Goal: Task Accomplishment & Management: Manage account settings

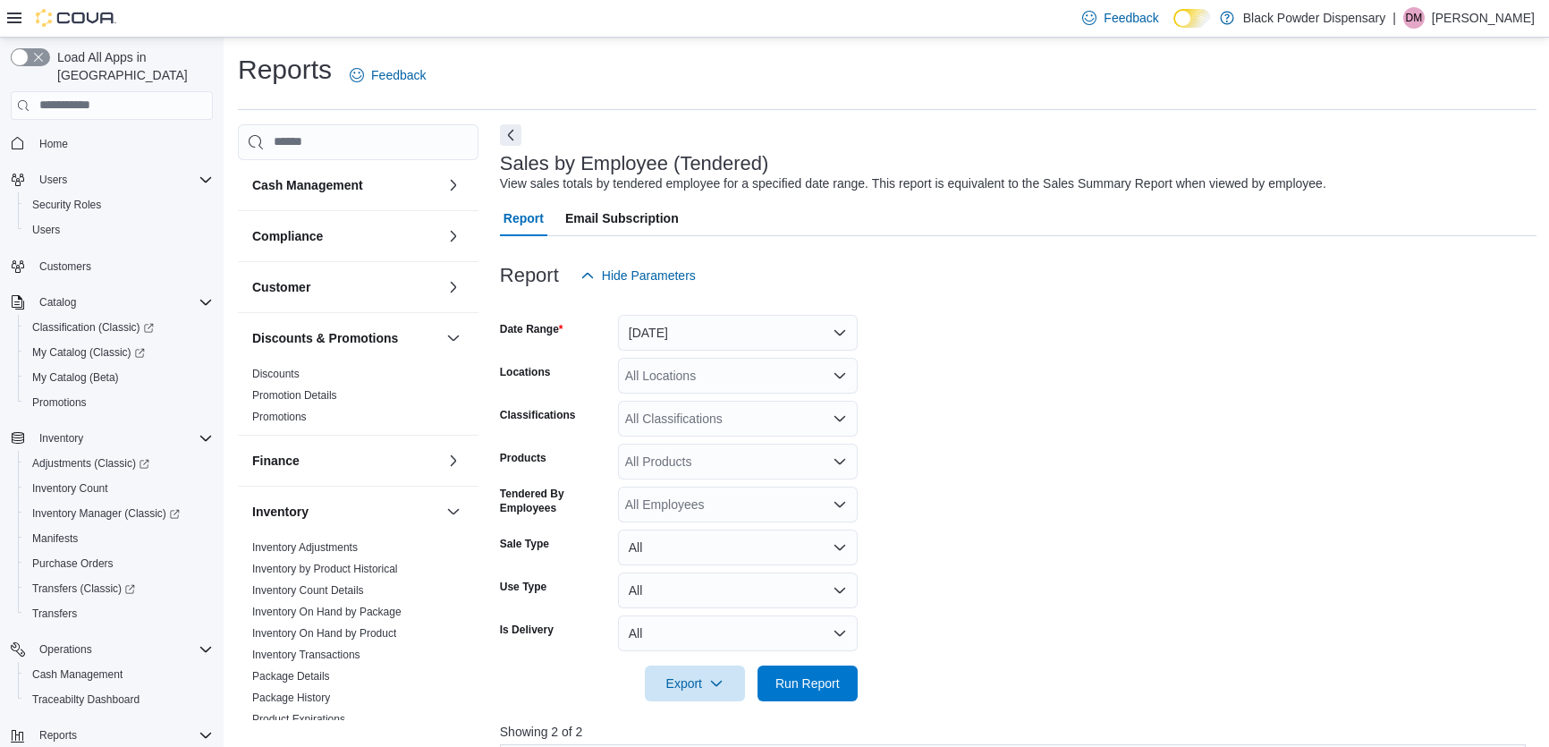
scroll to position [243, 0]
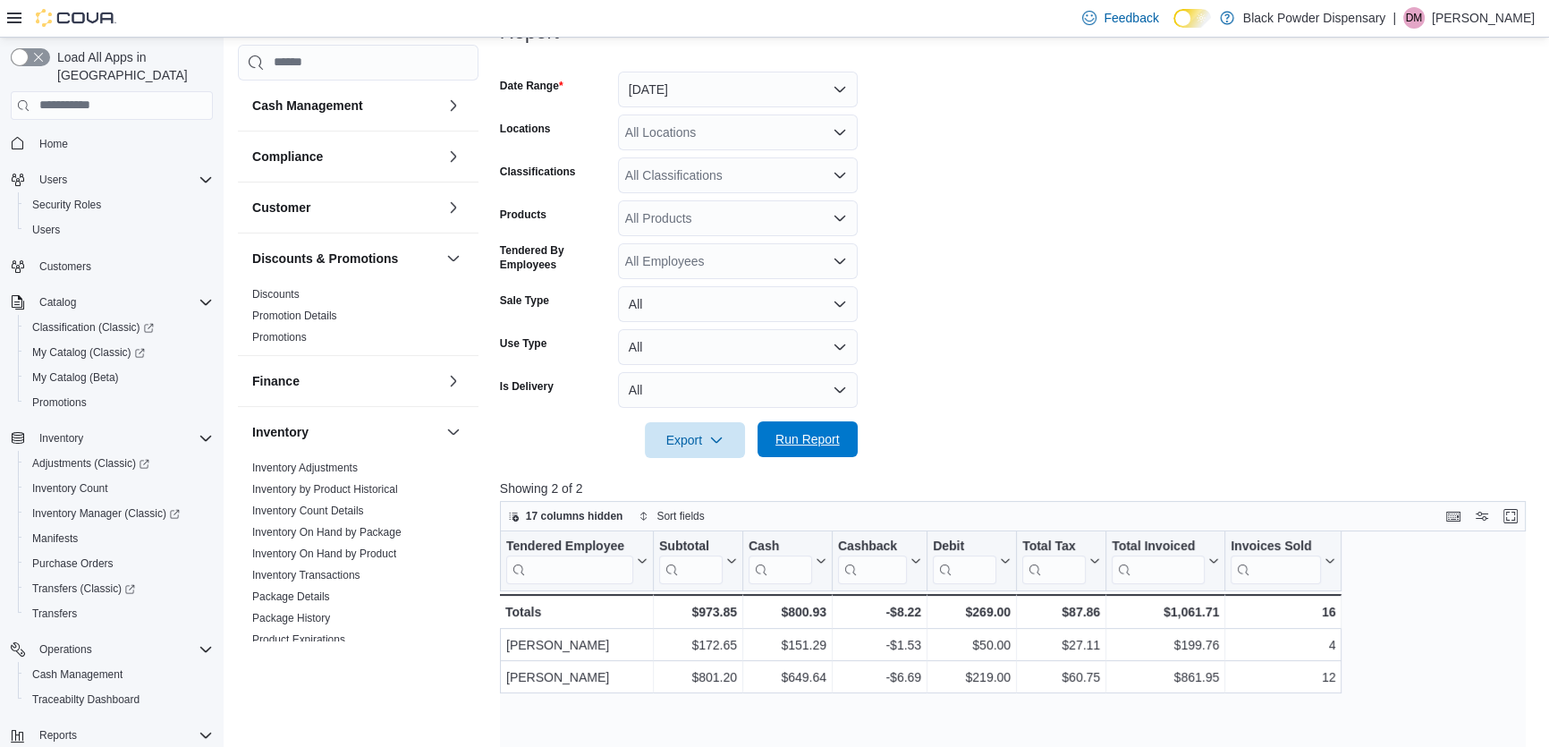
click at [800, 436] on span "Run Report" at bounding box center [807, 439] width 64 height 18
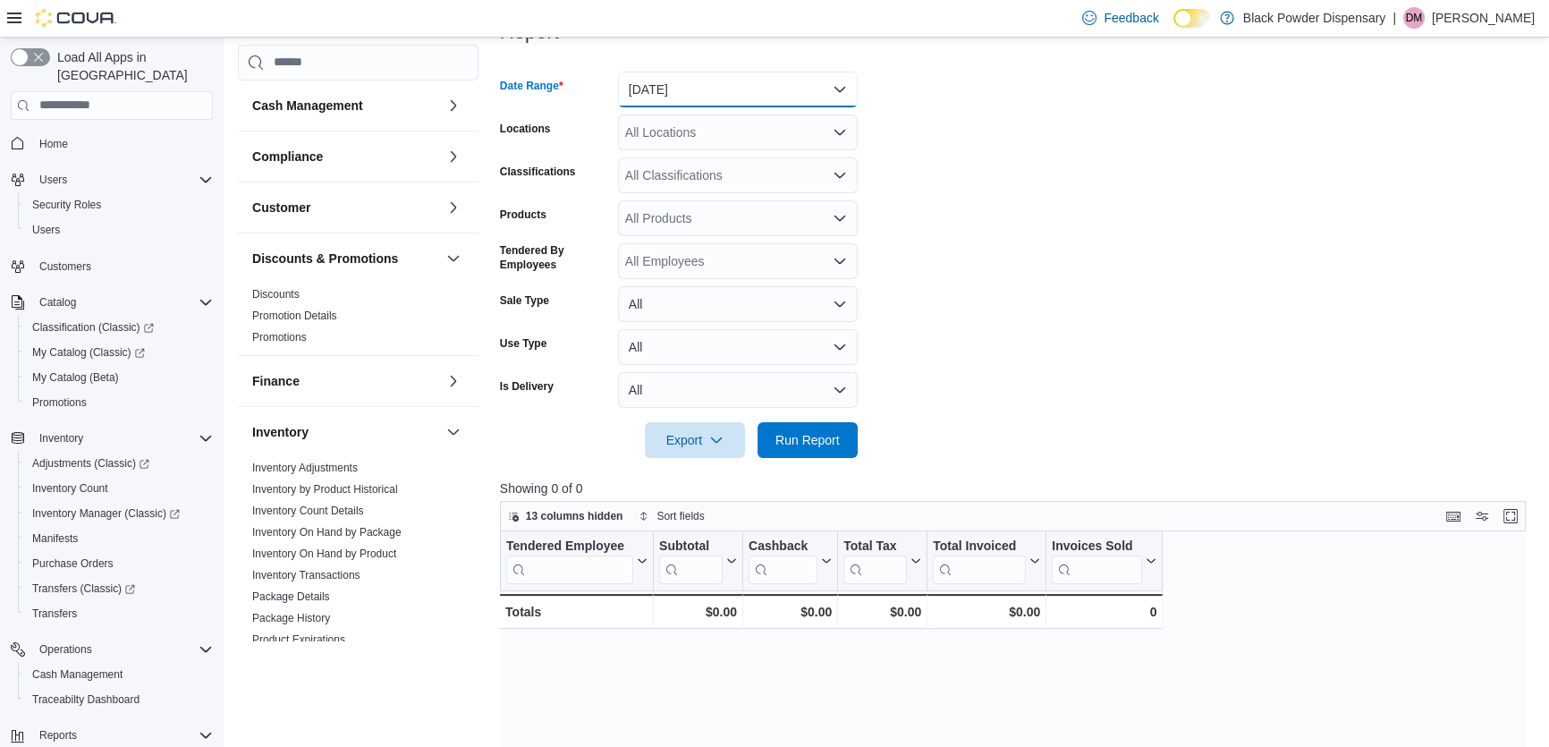
click at [831, 88] on button "[DATE]" at bounding box center [738, 90] width 240 height 36
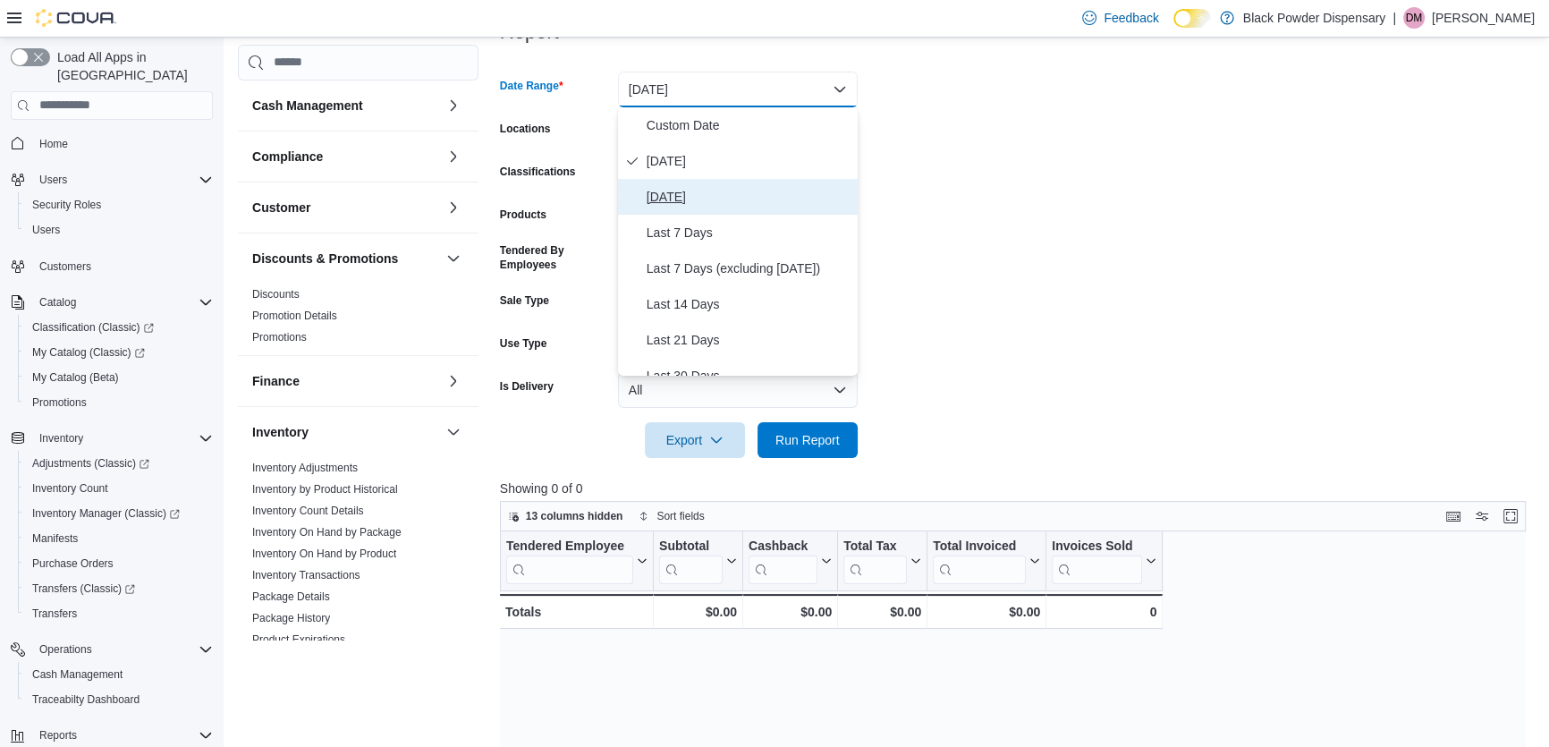
click at [705, 188] on span "[DATE]" at bounding box center [749, 196] width 204 height 21
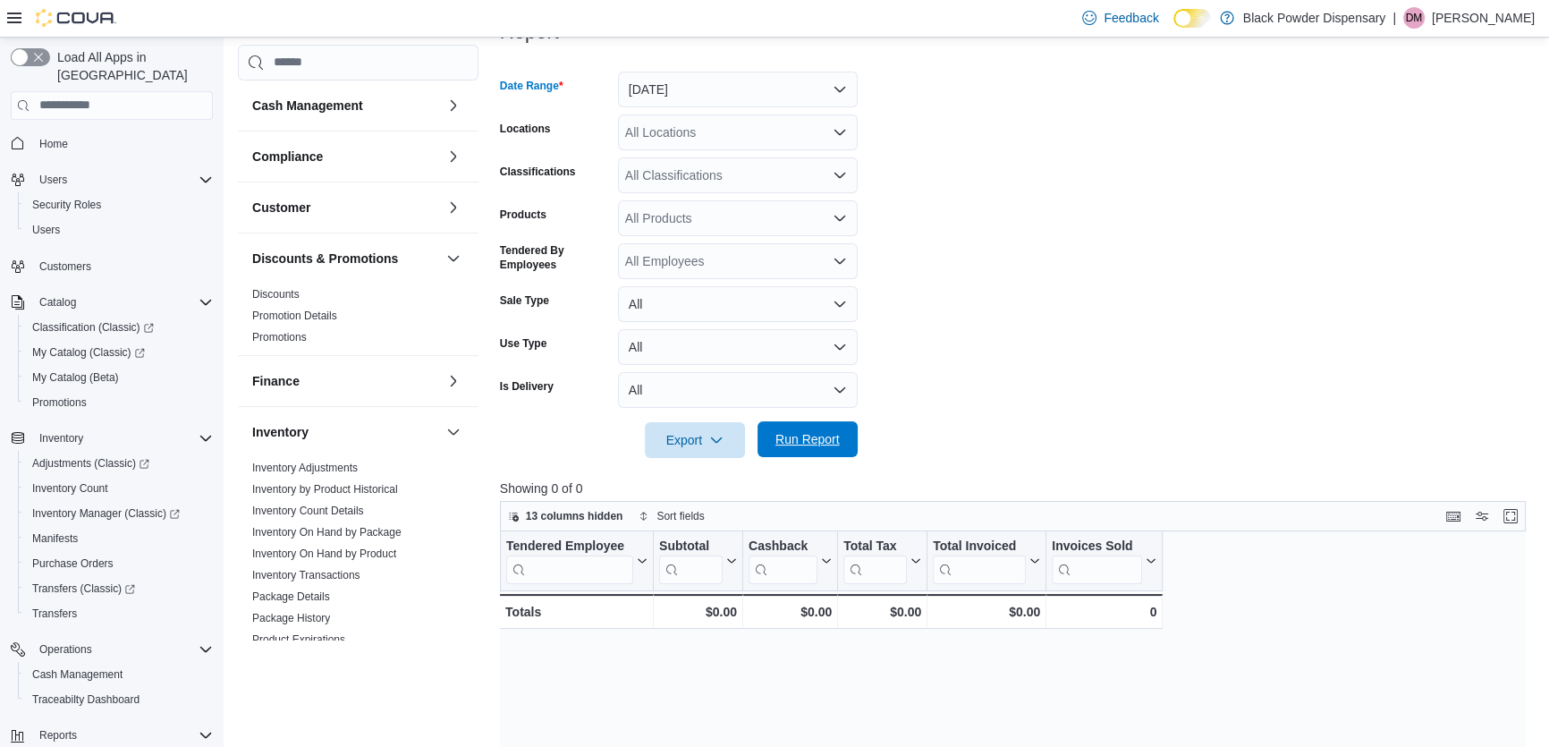
click at [793, 428] on span "Run Report" at bounding box center [807, 439] width 79 height 36
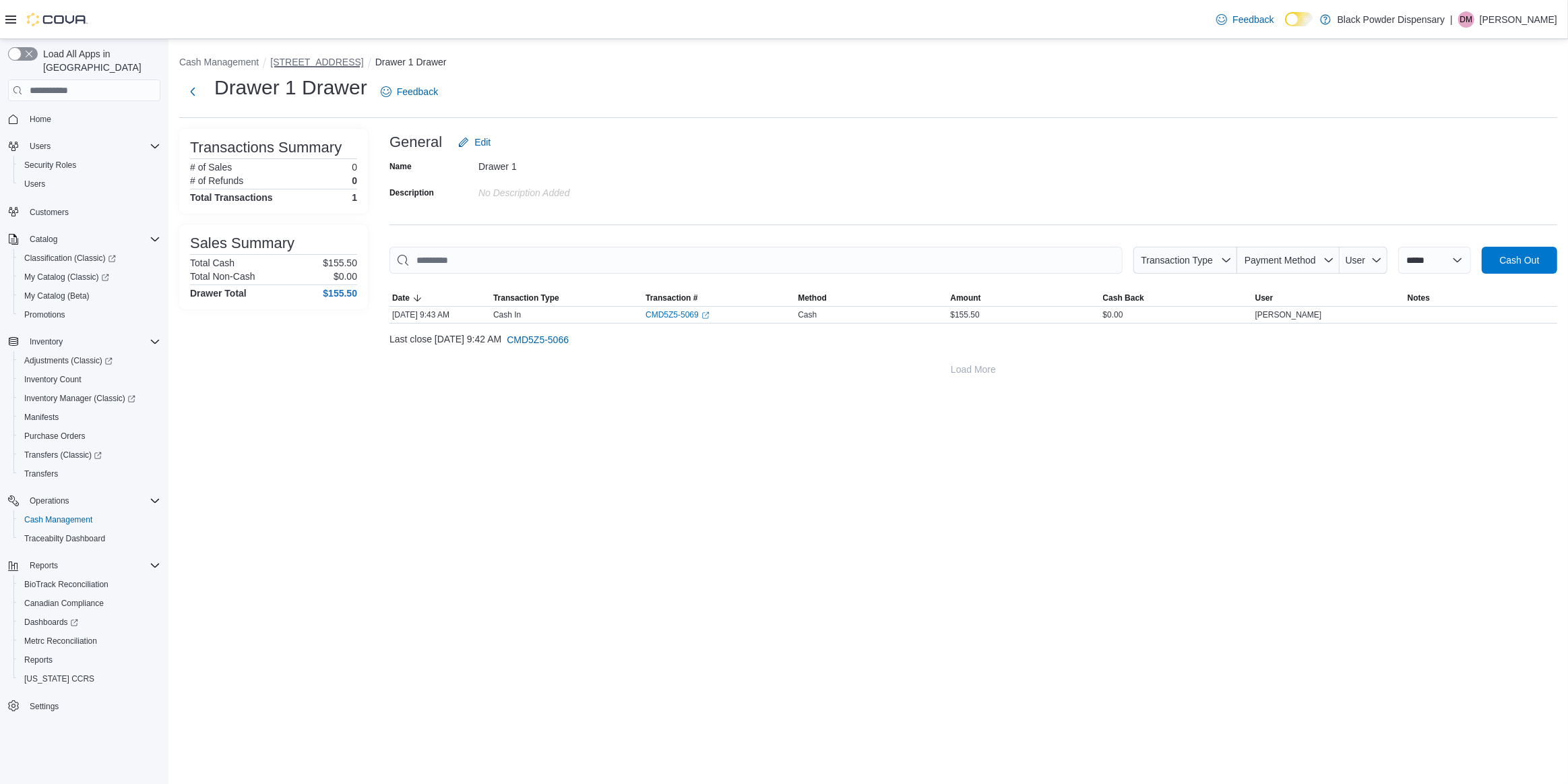
click at [296, 63] on button "[STREET_ADDRESS]" at bounding box center [316, 62] width 93 height 11
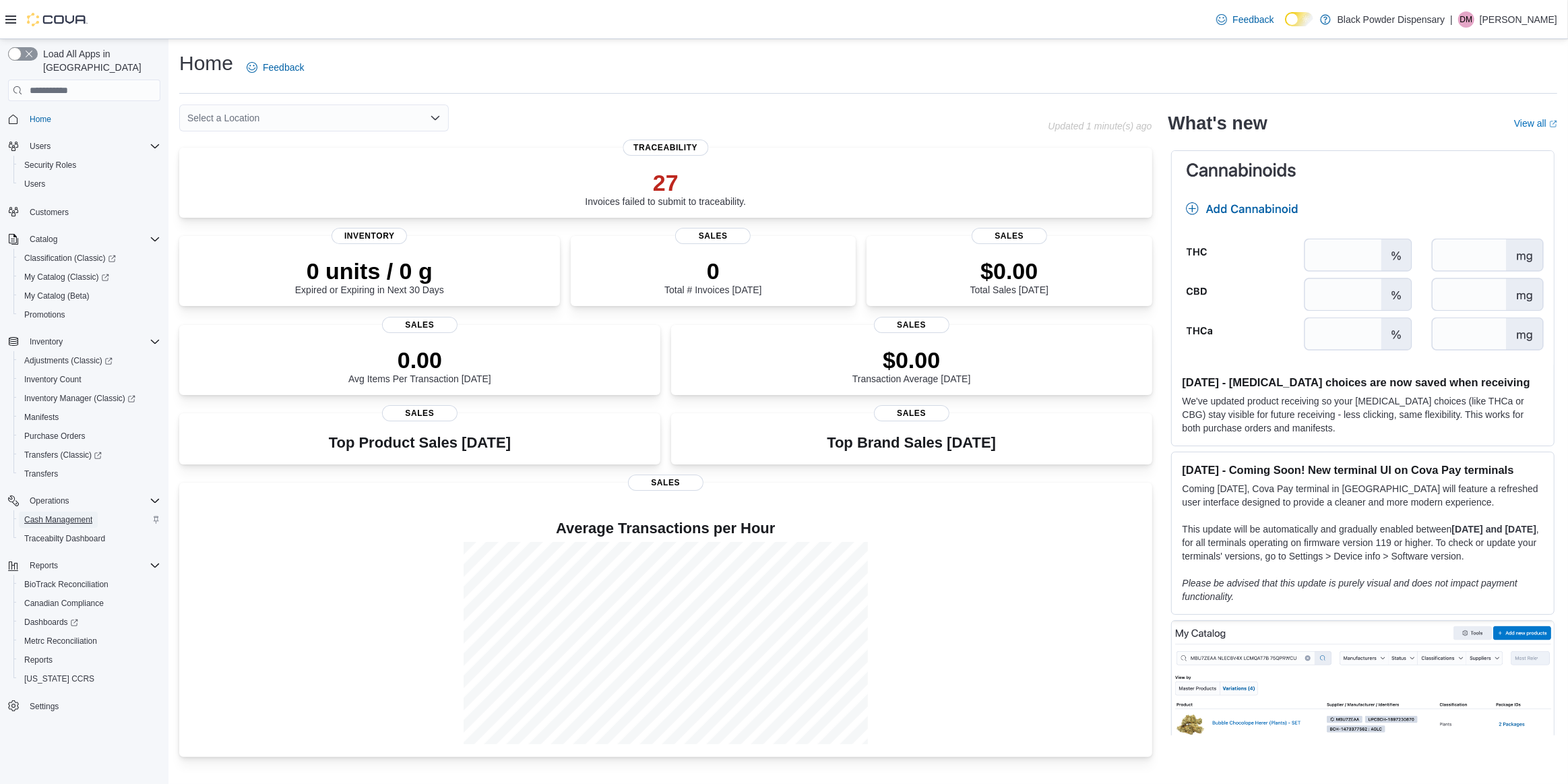
click at [63, 514] on span "Cash Management" at bounding box center [58, 519] width 68 height 11
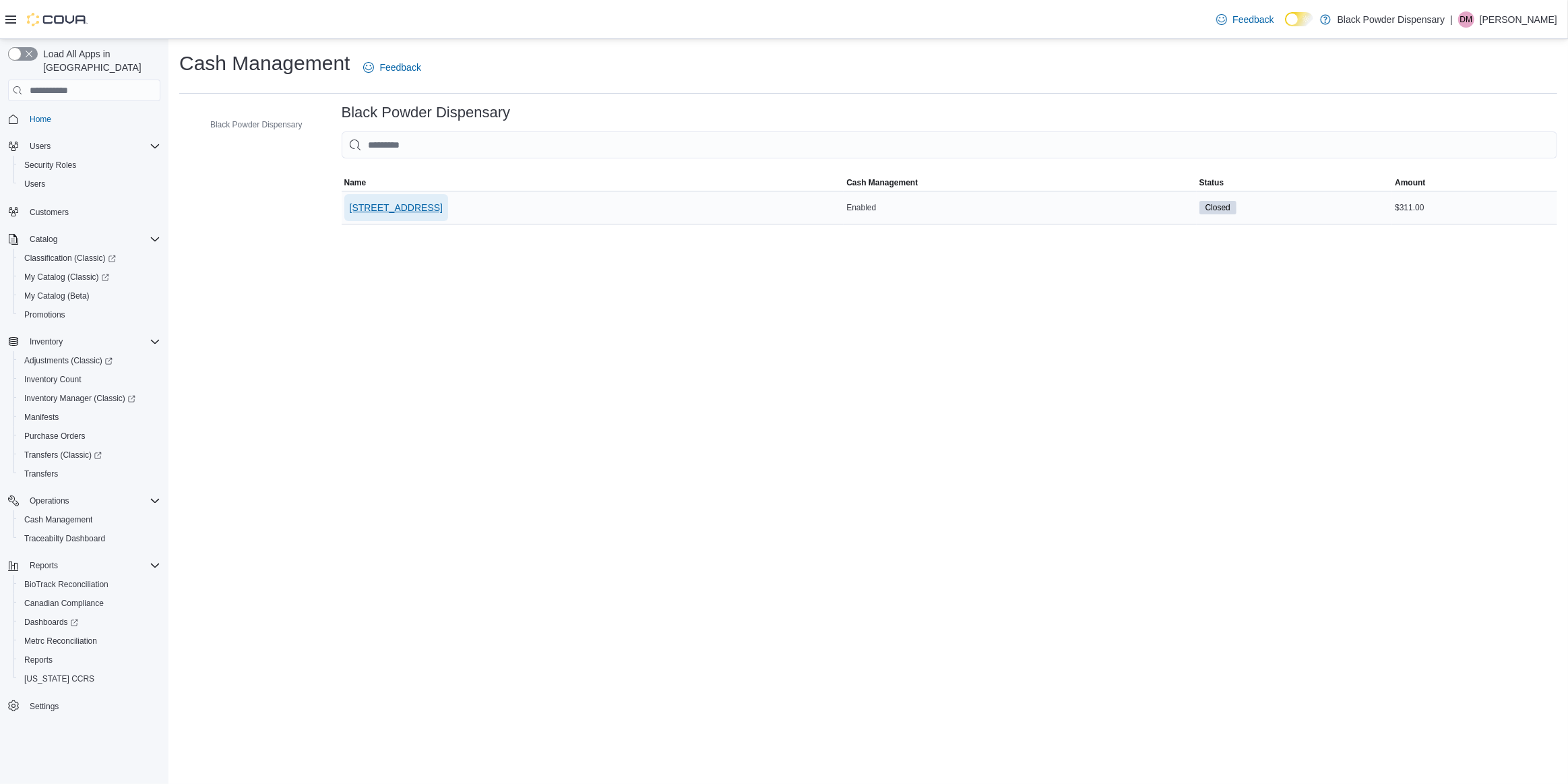
click at [402, 205] on span "2859 Cerrillos Rd" at bounding box center [396, 208] width 93 height 14
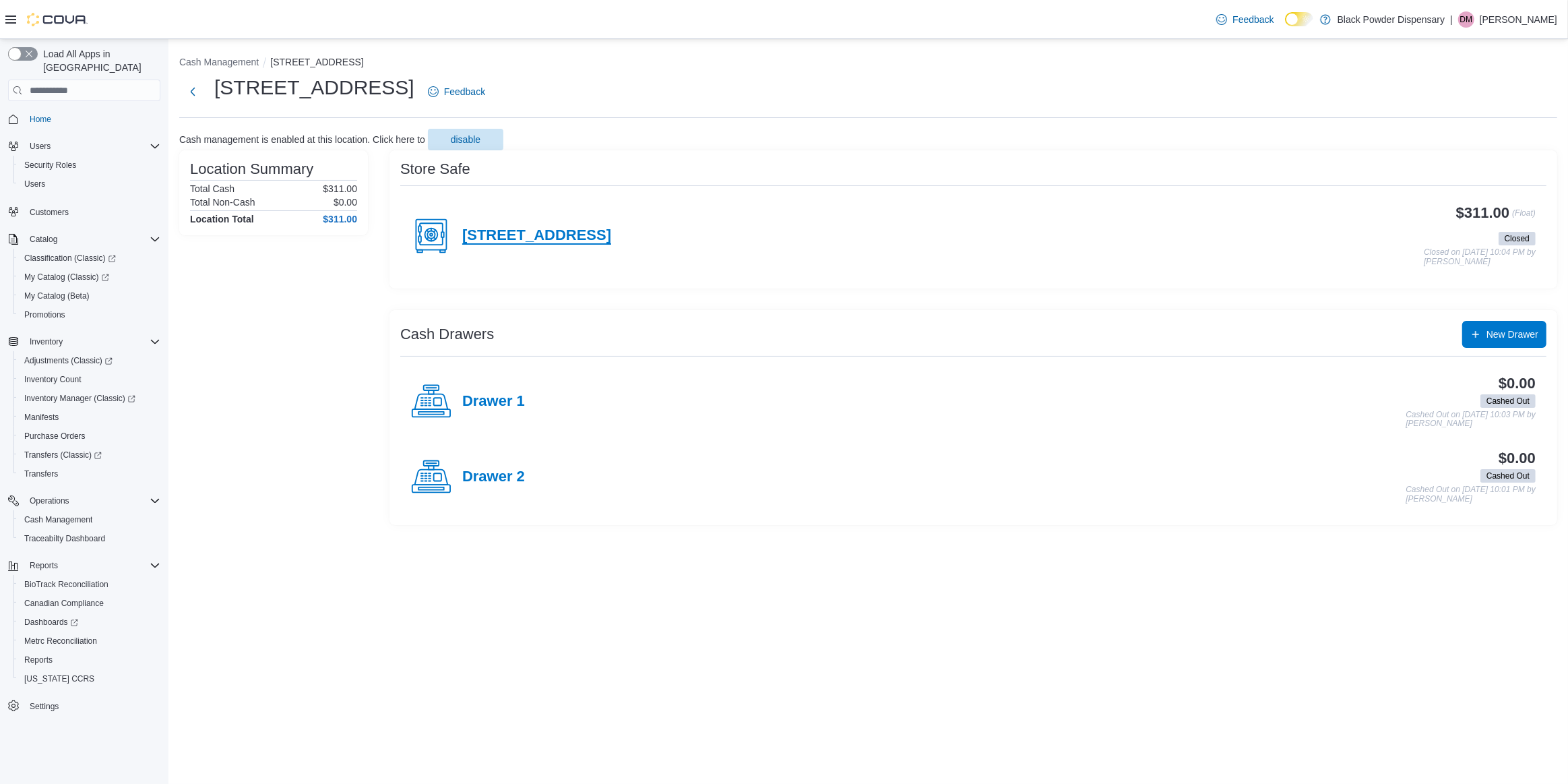
click at [499, 238] on h4 "2859 Cerrillos Rd" at bounding box center [536, 235] width 149 height 17
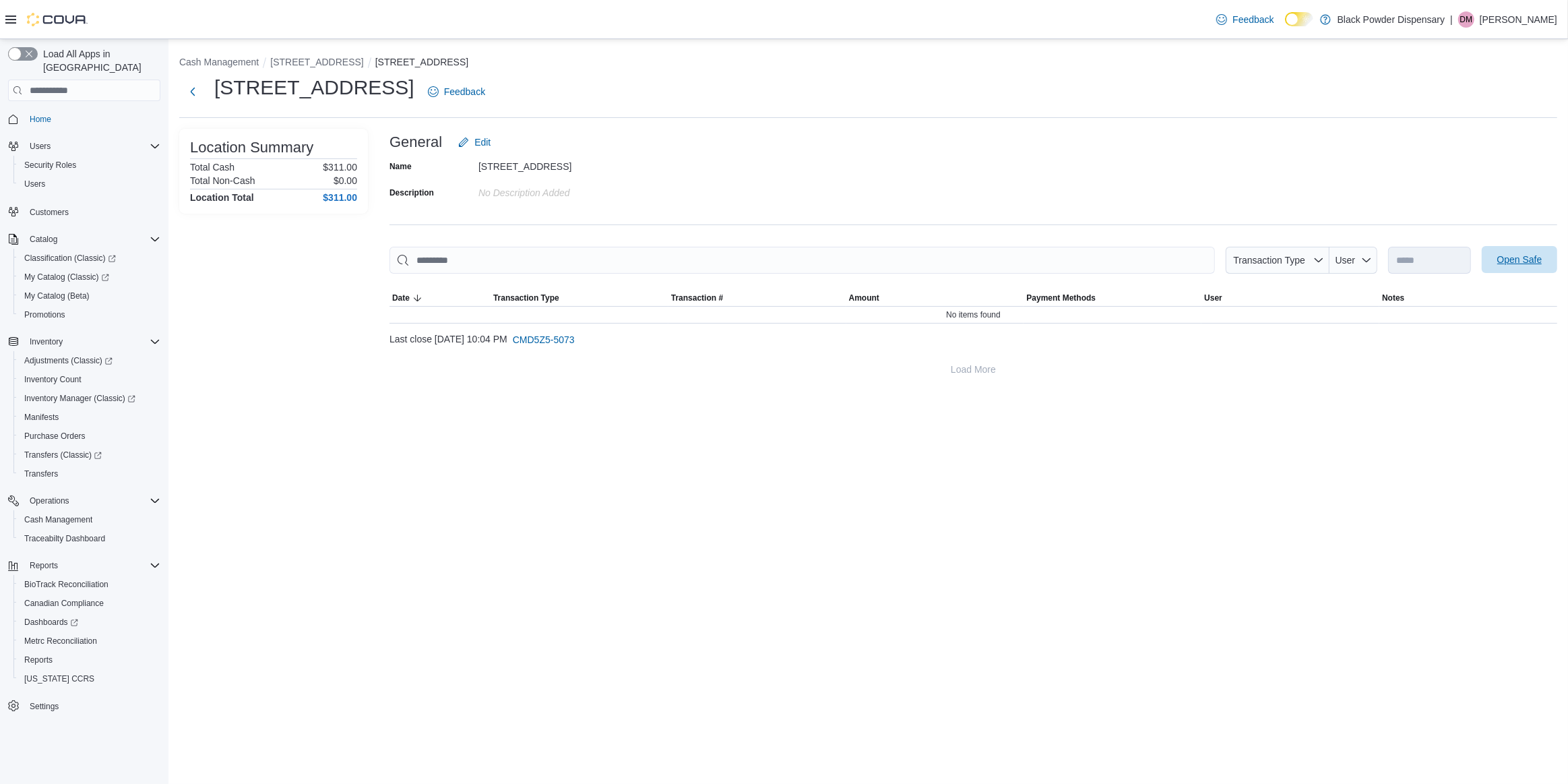
click at [1502, 257] on span "Open Safe" at bounding box center [1520, 259] width 45 height 14
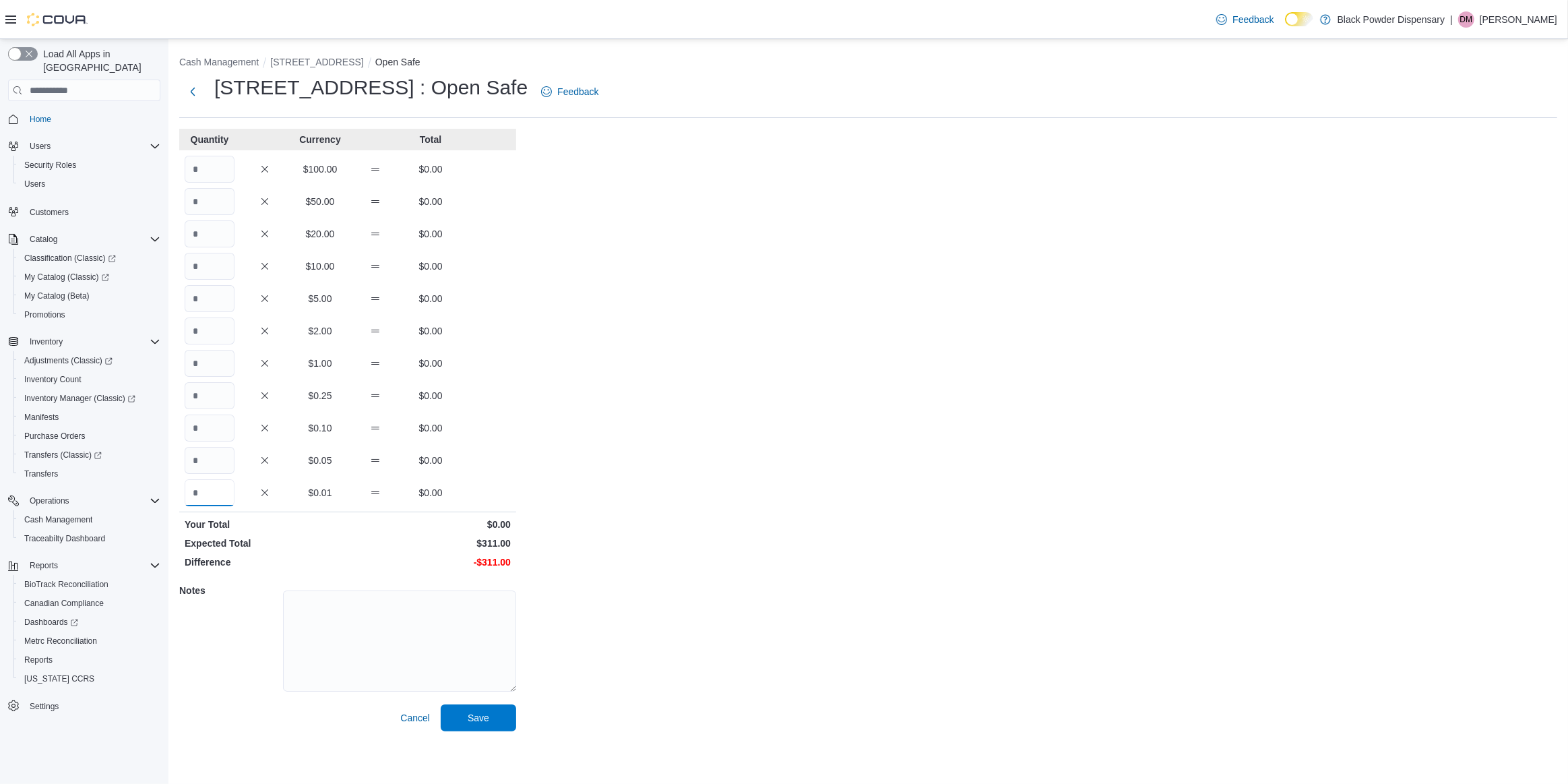
click at [199, 488] on input "Quantity" at bounding box center [209, 493] width 50 height 27
type input "*****"
click at [454, 709] on span "Save" at bounding box center [478, 718] width 60 height 27
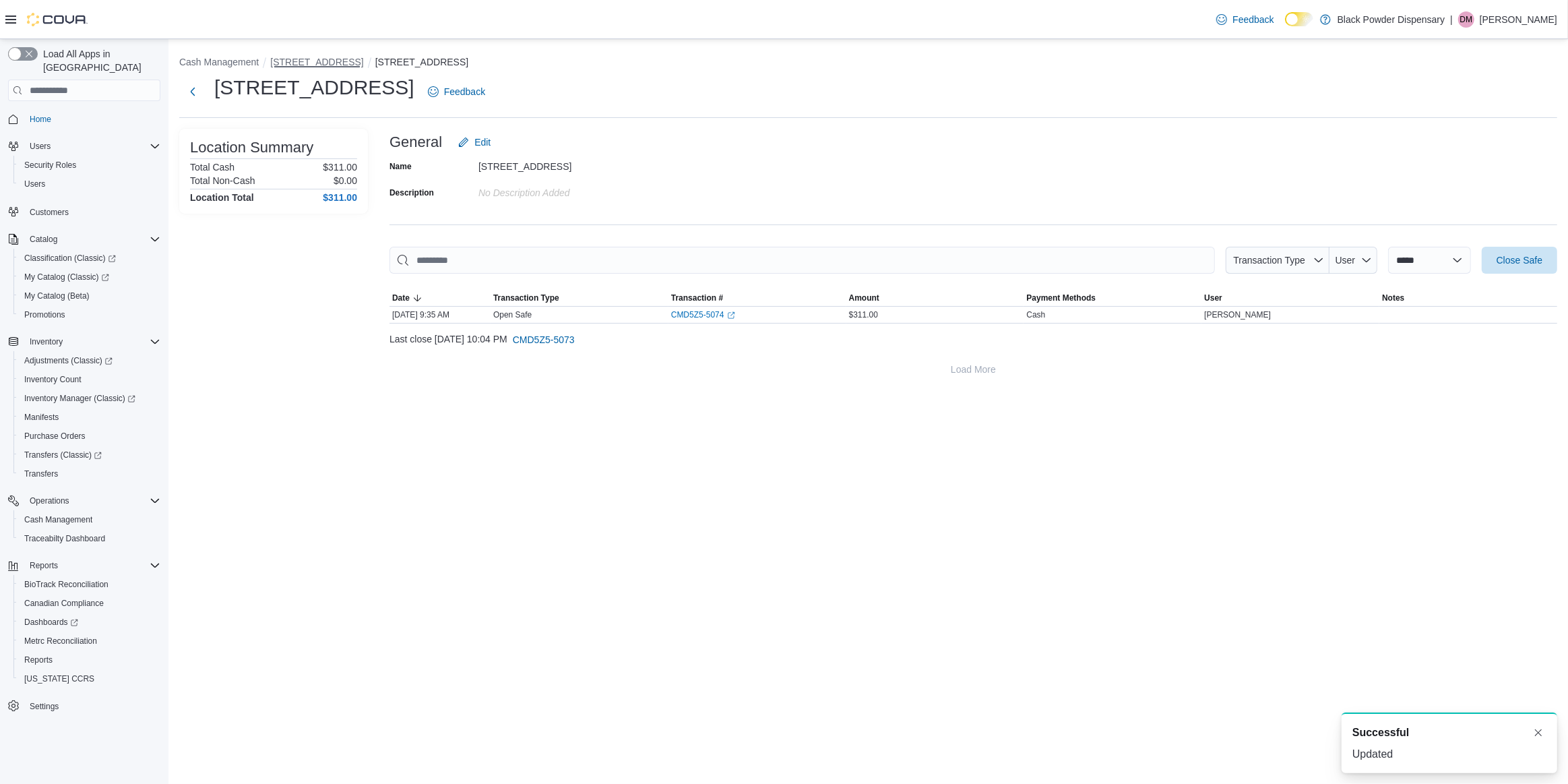
click at [325, 61] on button "2859 Cerrillos Rd" at bounding box center [316, 62] width 93 height 11
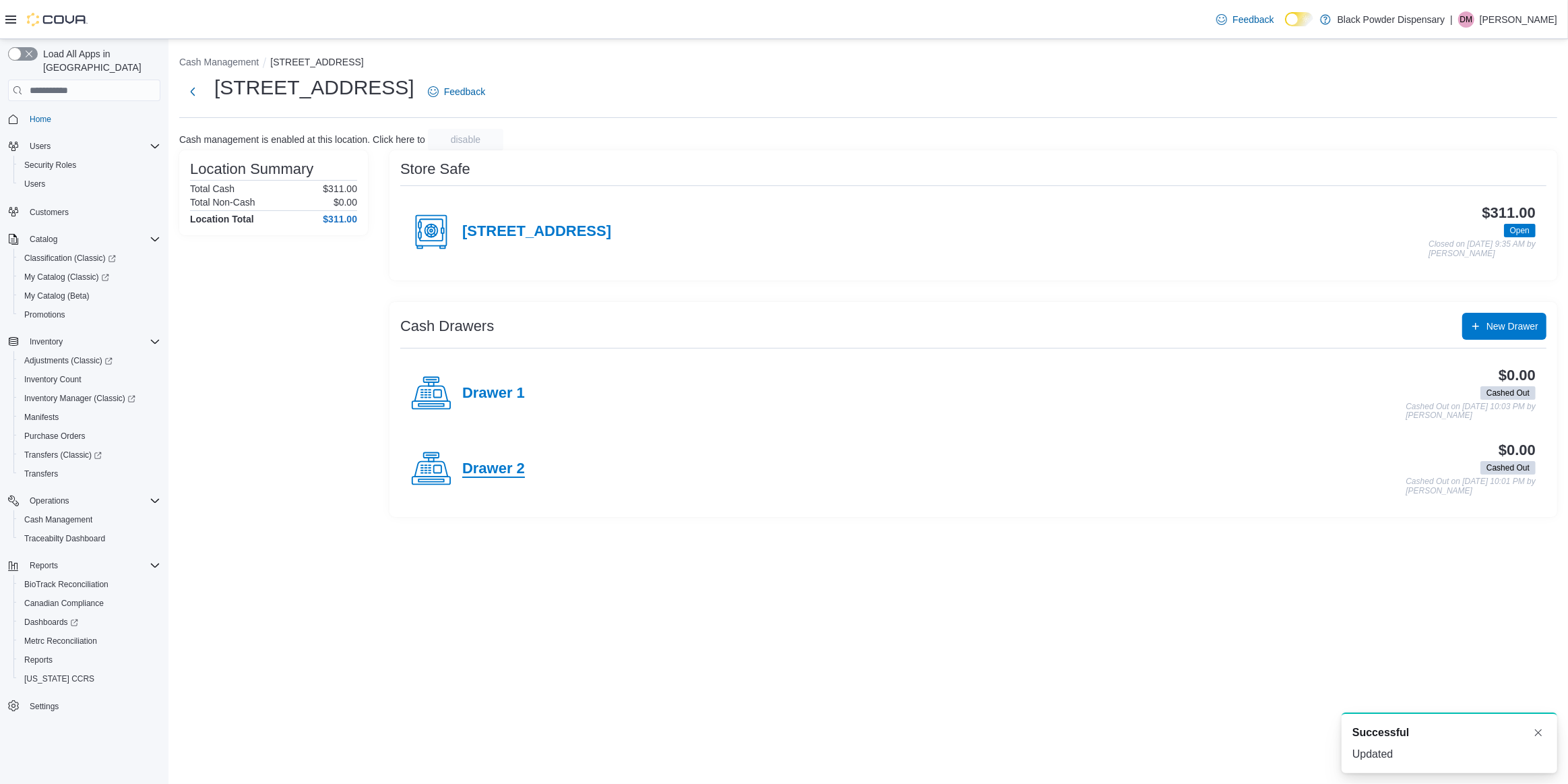
click at [494, 469] on h4 "Drawer 2" at bounding box center [493, 469] width 63 height 17
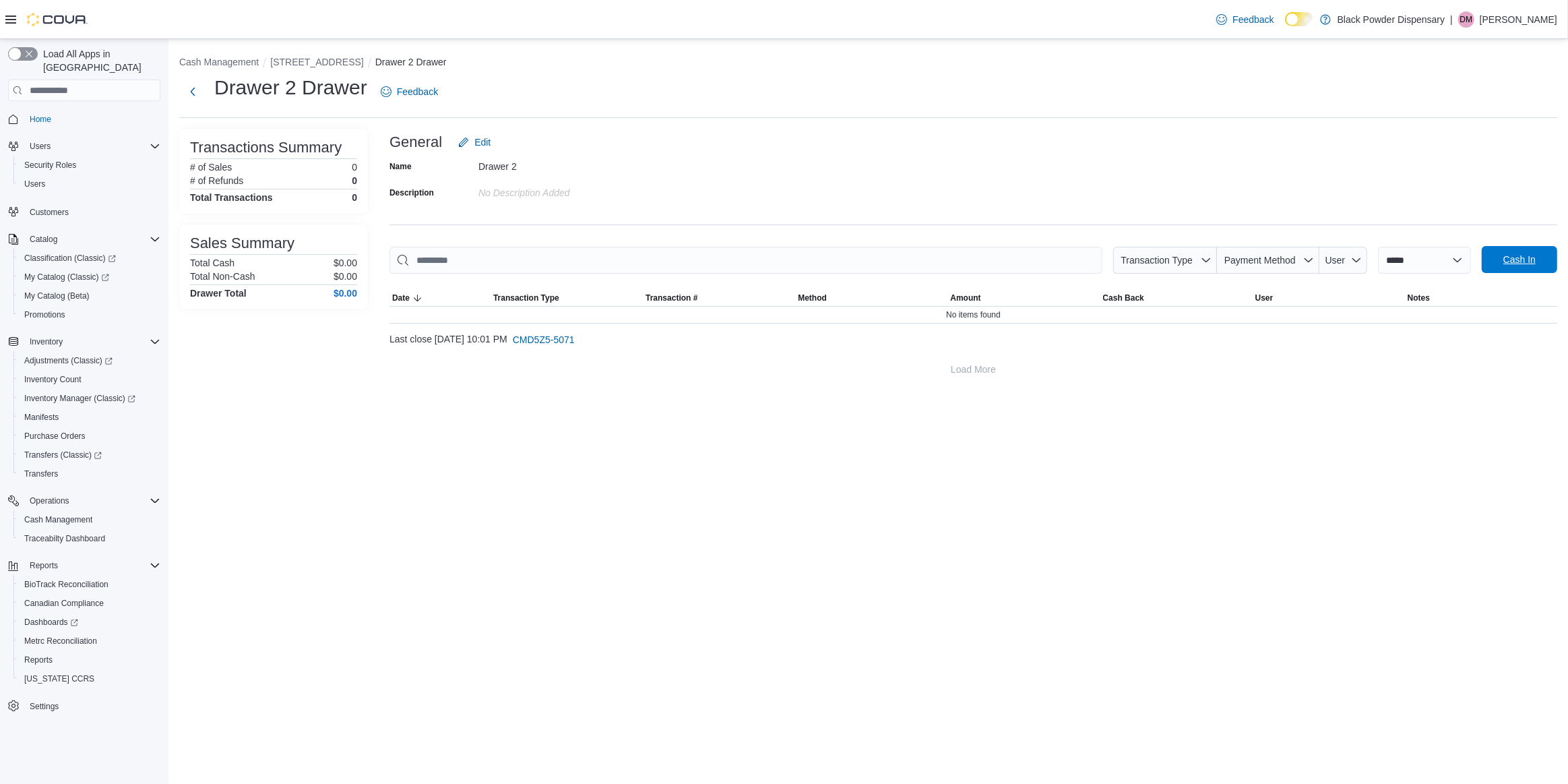
click at [1518, 267] on span "Cash In" at bounding box center [1519, 259] width 60 height 27
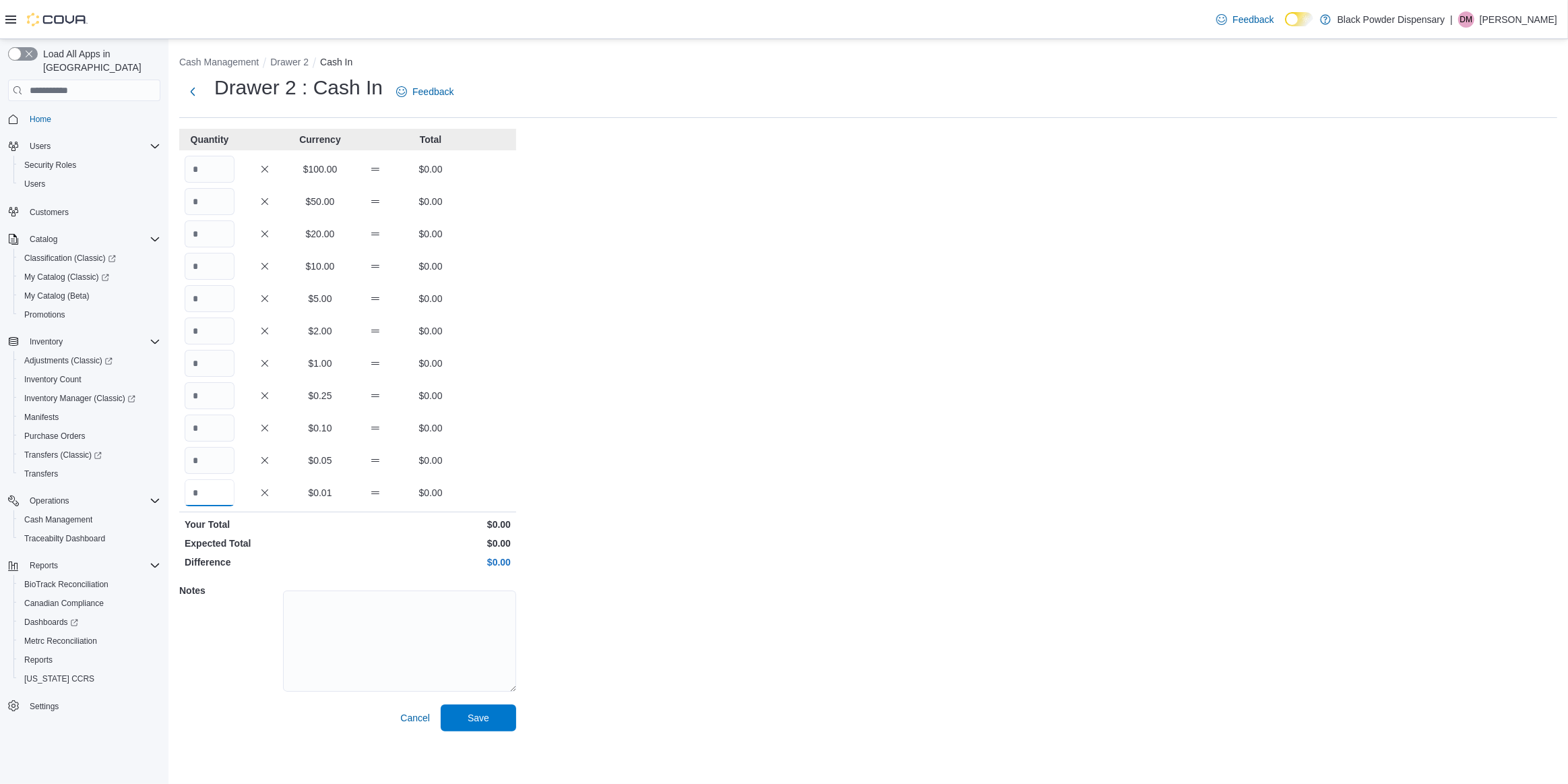
click at [209, 492] on input "Quantity" at bounding box center [209, 493] width 50 height 27
type input "*****"
click at [482, 712] on span "Save" at bounding box center [478, 718] width 22 height 14
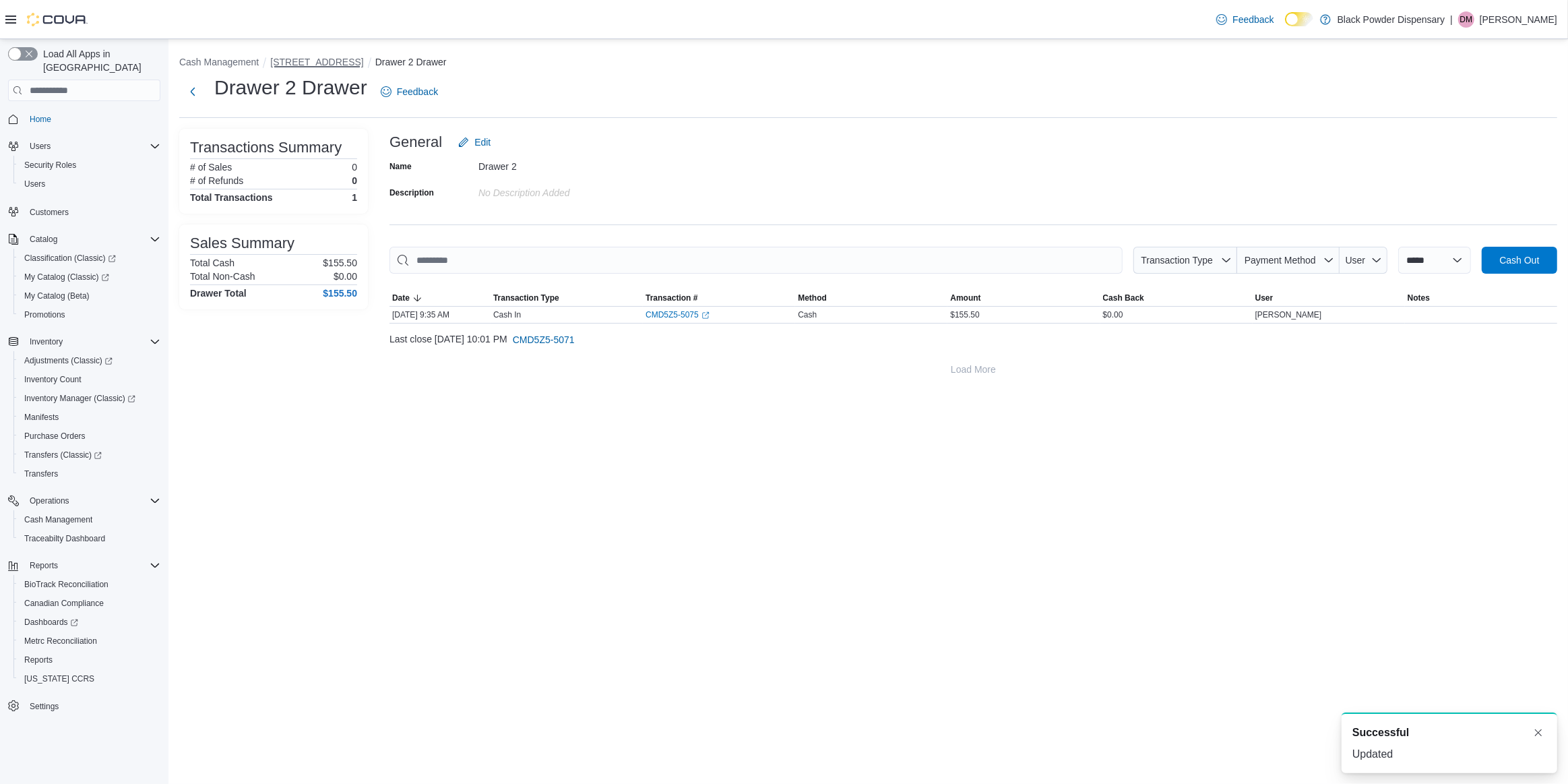
click at [309, 59] on button "2859 Cerrillos Rd" at bounding box center [316, 62] width 93 height 11
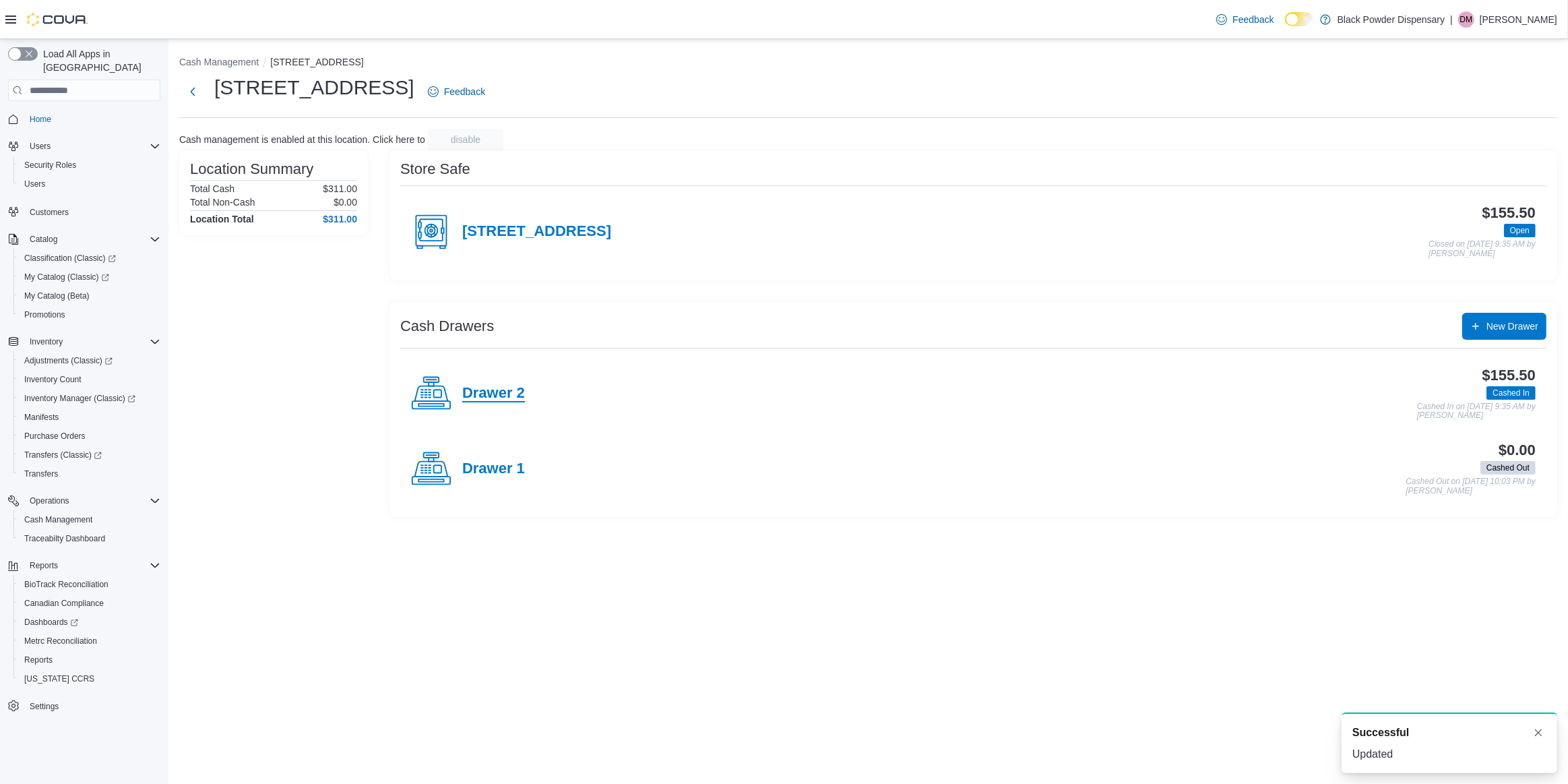
click at [487, 390] on h4 "Drawer 2" at bounding box center [493, 394] width 63 height 17
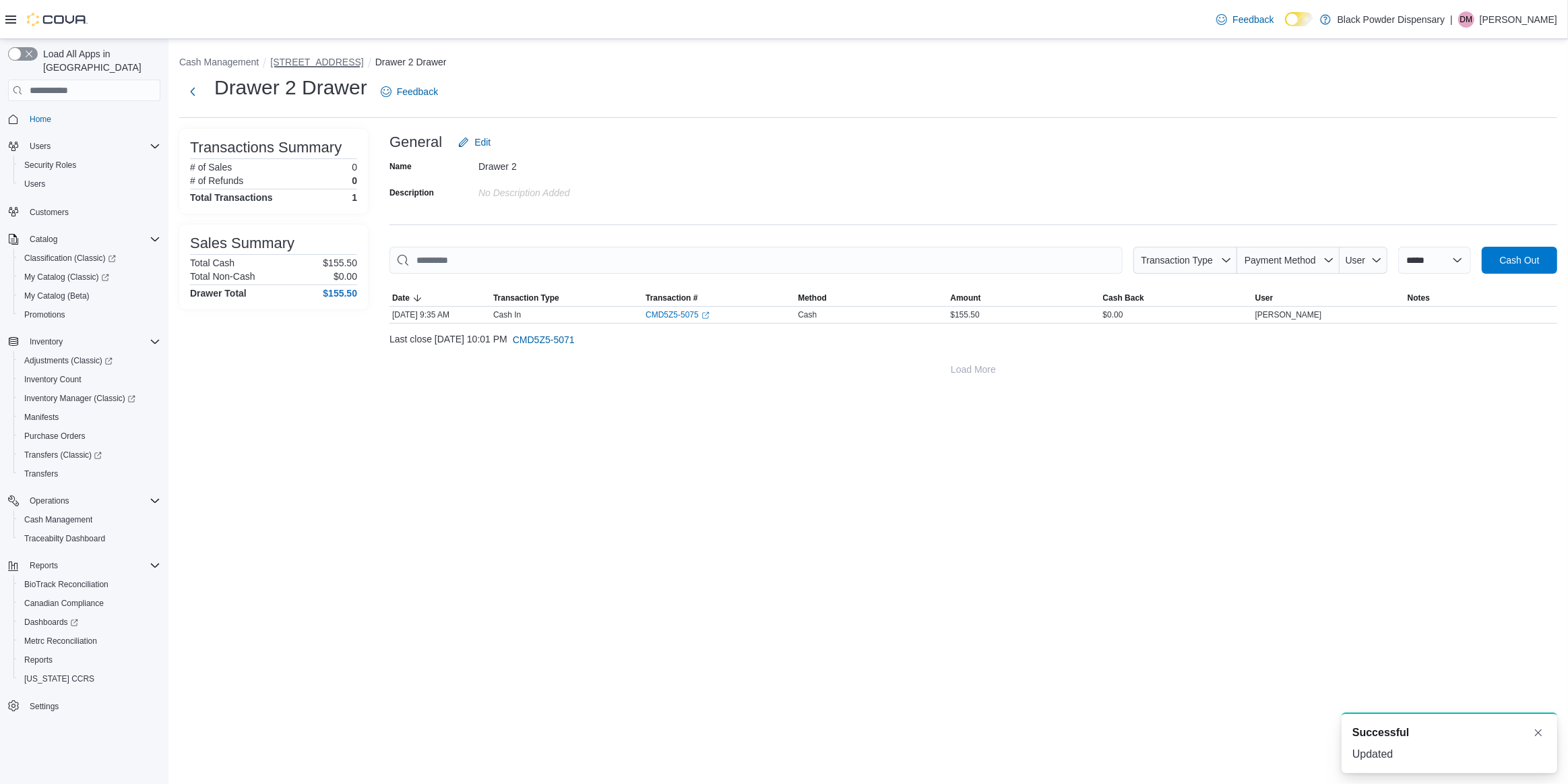
click at [322, 59] on button "2859 Cerrillos Rd" at bounding box center [316, 62] width 93 height 11
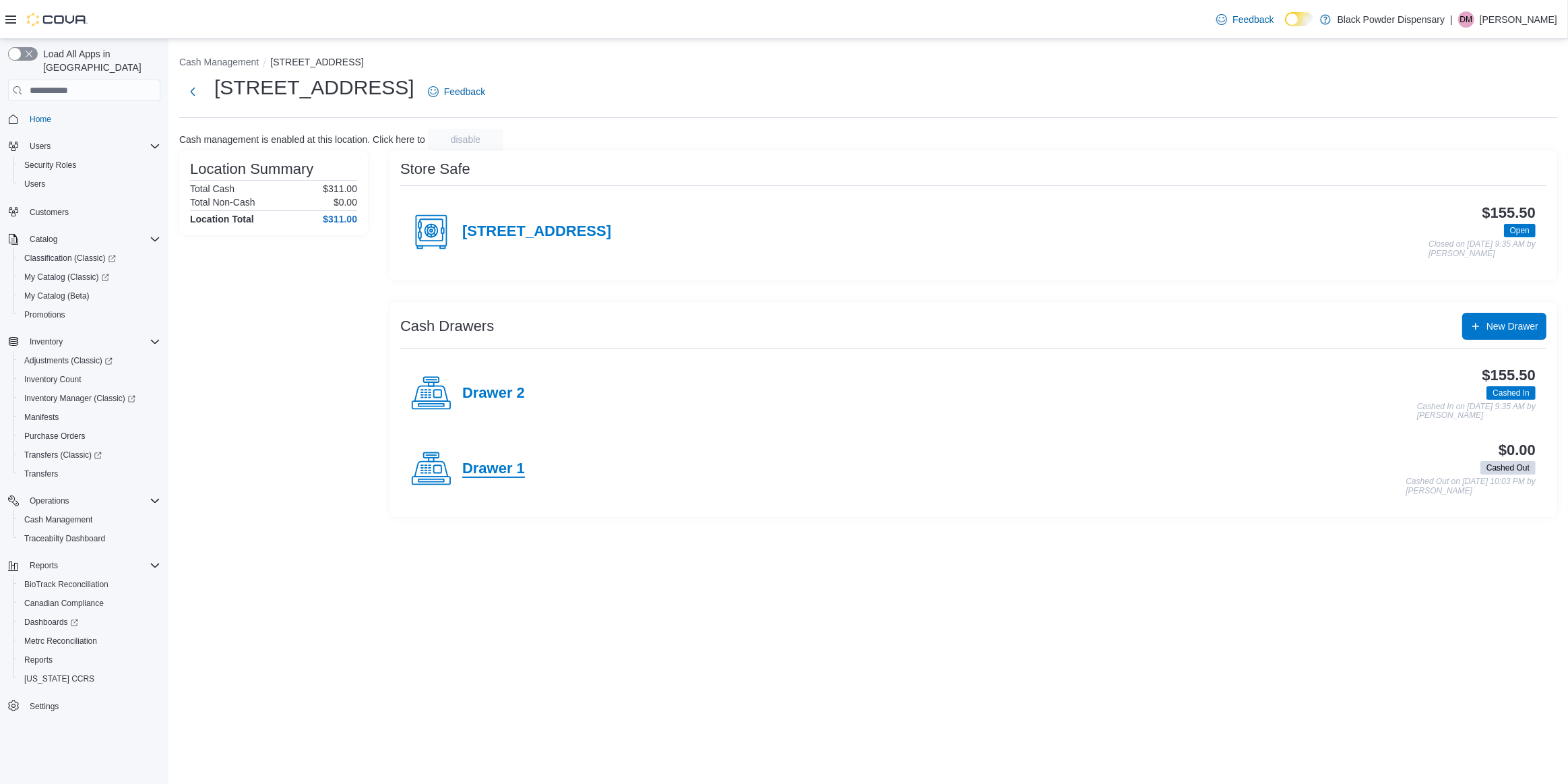
click at [491, 461] on h4 "Drawer 1" at bounding box center [493, 469] width 63 height 17
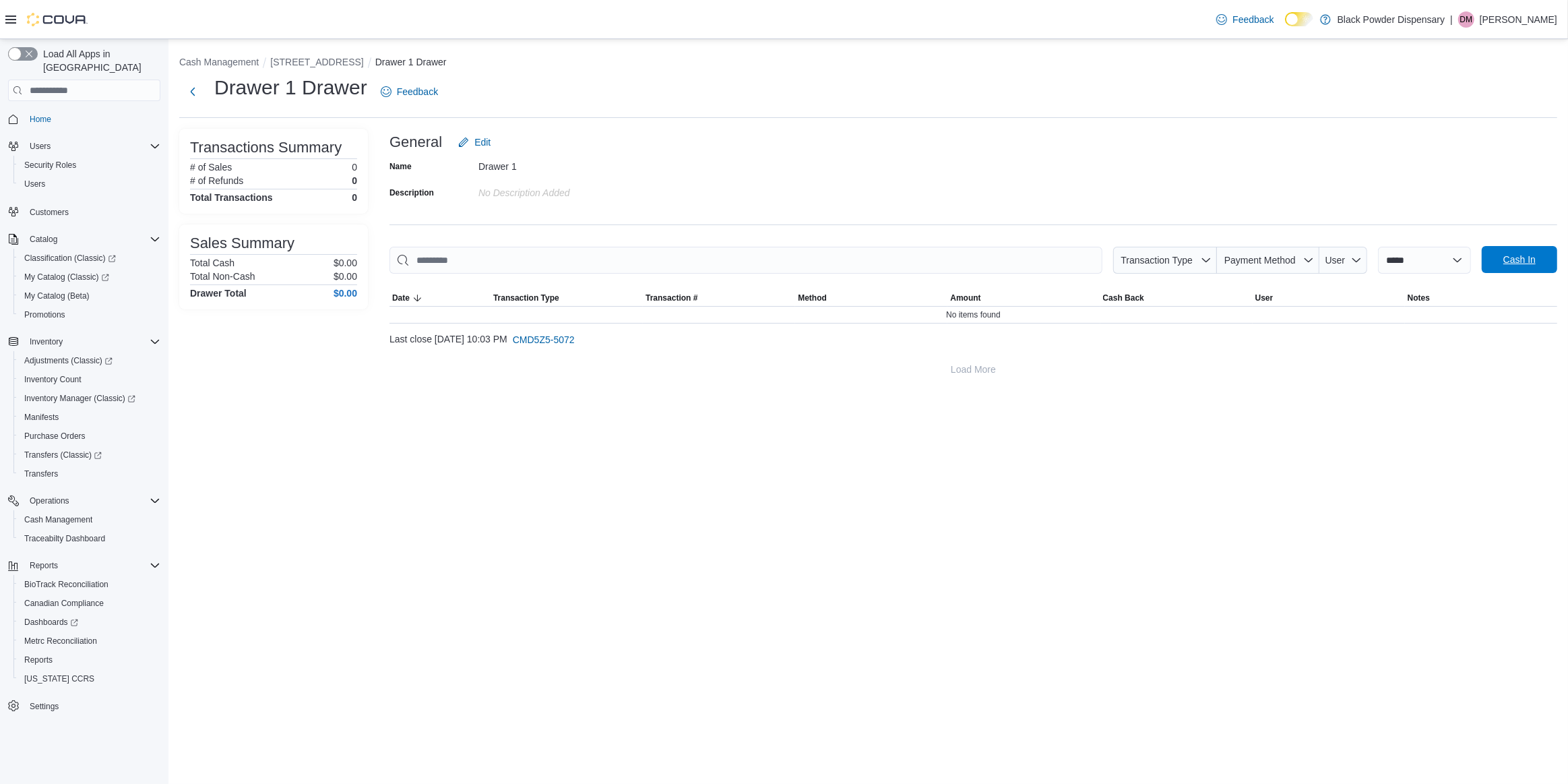
click at [1524, 255] on span "Cash In" at bounding box center [1519, 259] width 32 height 14
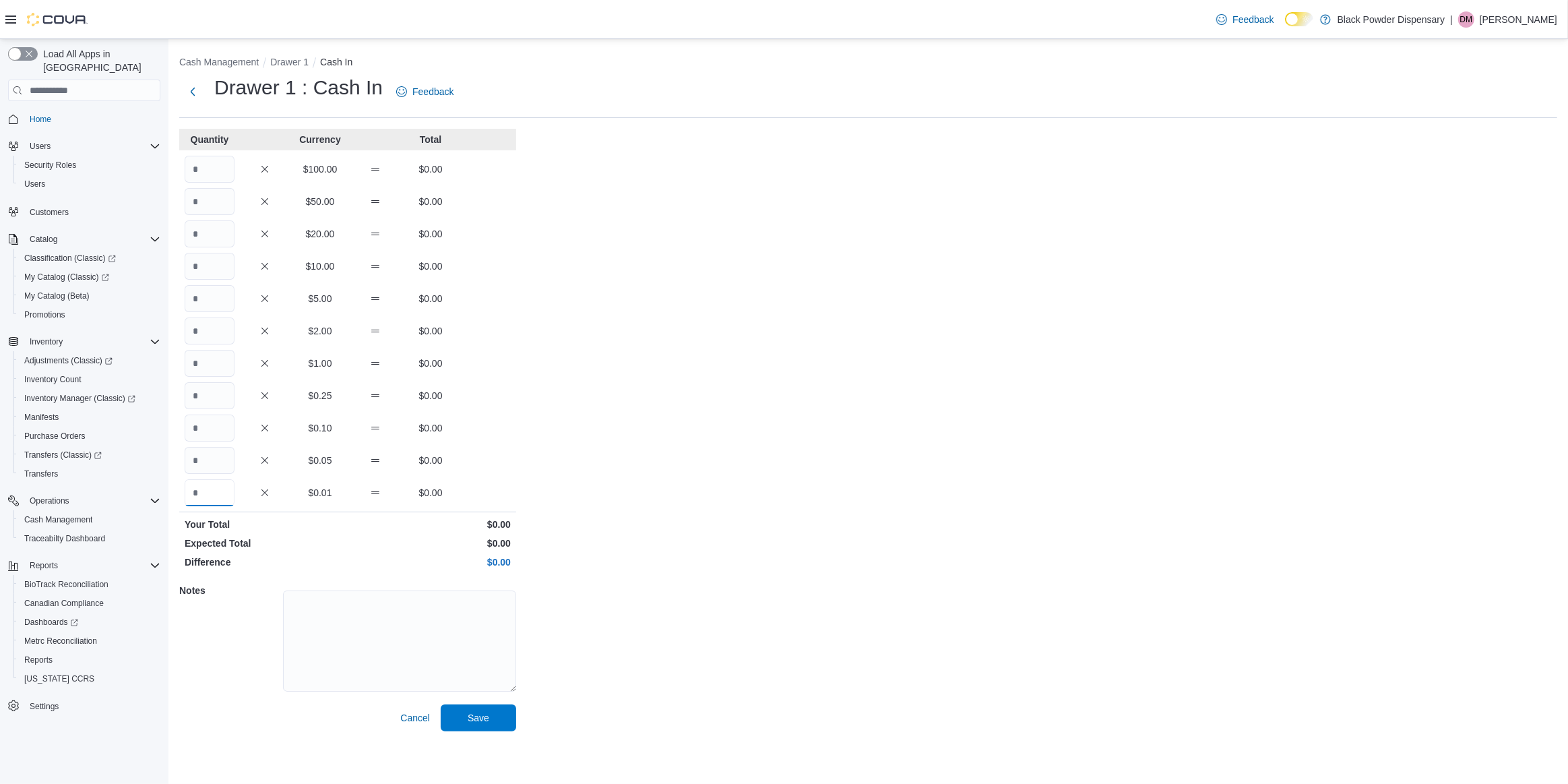
click at [196, 493] on input "Quantity" at bounding box center [209, 493] width 50 height 27
type input "*****"
click at [502, 724] on span "Save" at bounding box center [478, 718] width 60 height 27
